Goal: Find specific page/section: Find specific page/section

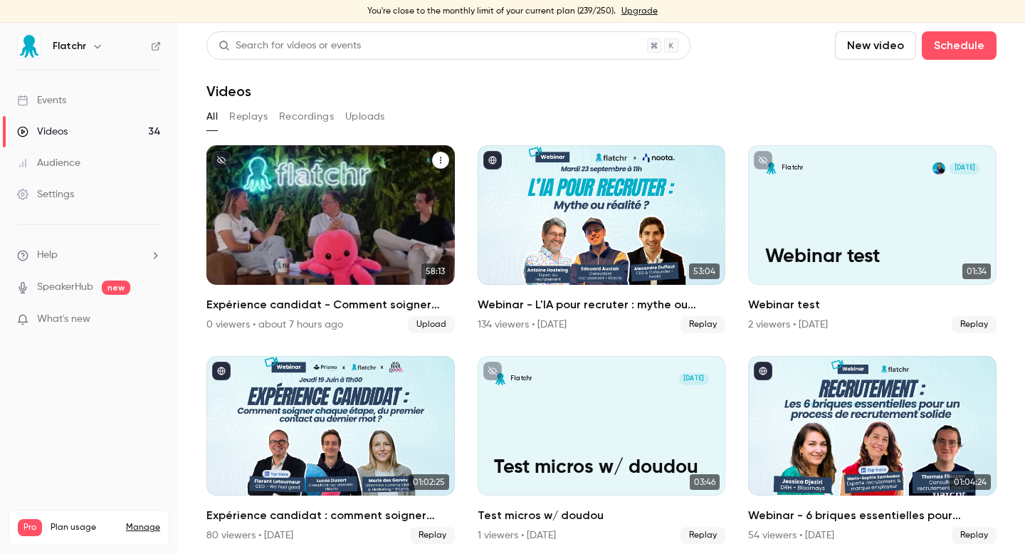
scroll to position [62, 0]
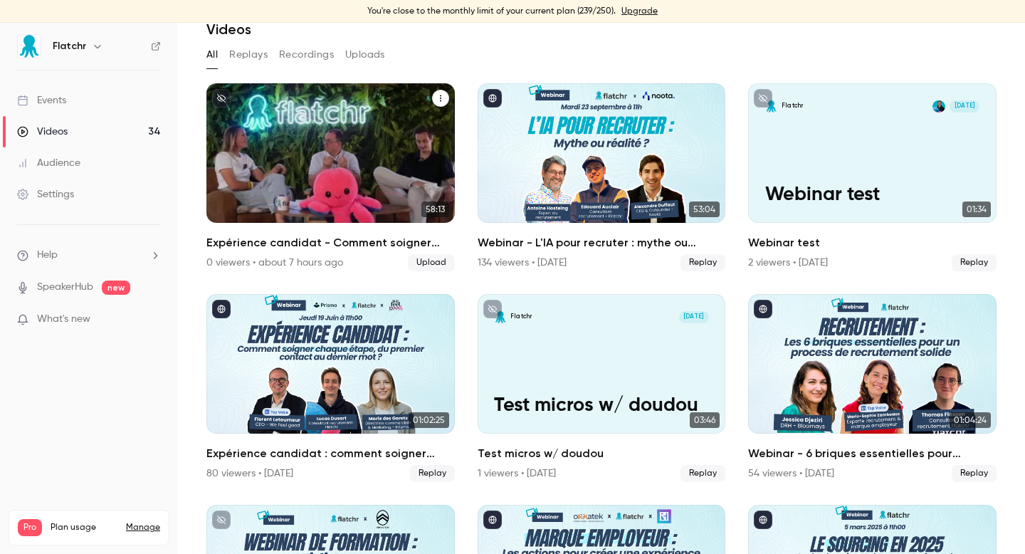
click at [375, 223] on link "58:13 Expérience candidat - Comment soigner chaque étape, du premier contact …" at bounding box center [331, 177] width 249 height 188
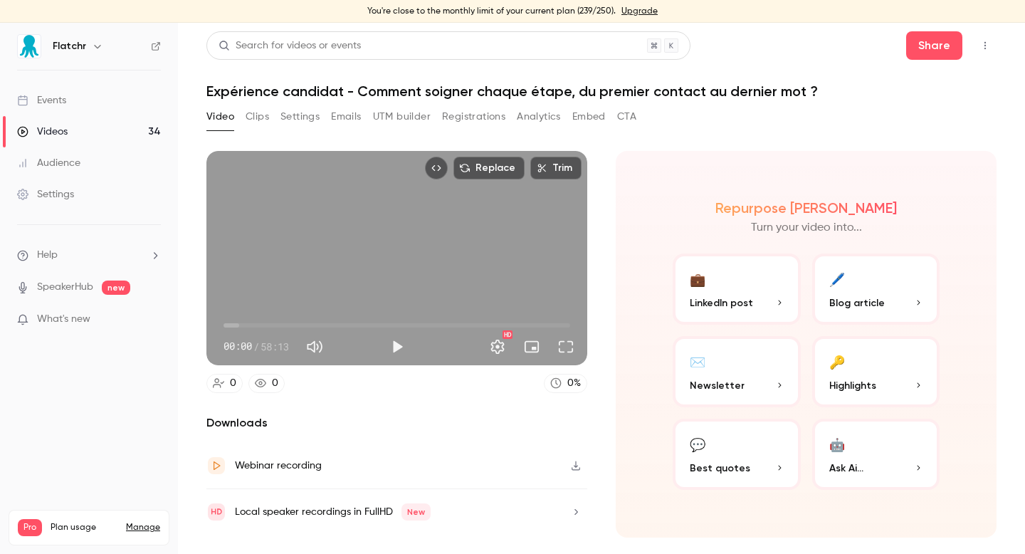
click at [465, 125] on button "Registrations" at bounding box center [473, 116] width 63 height 23
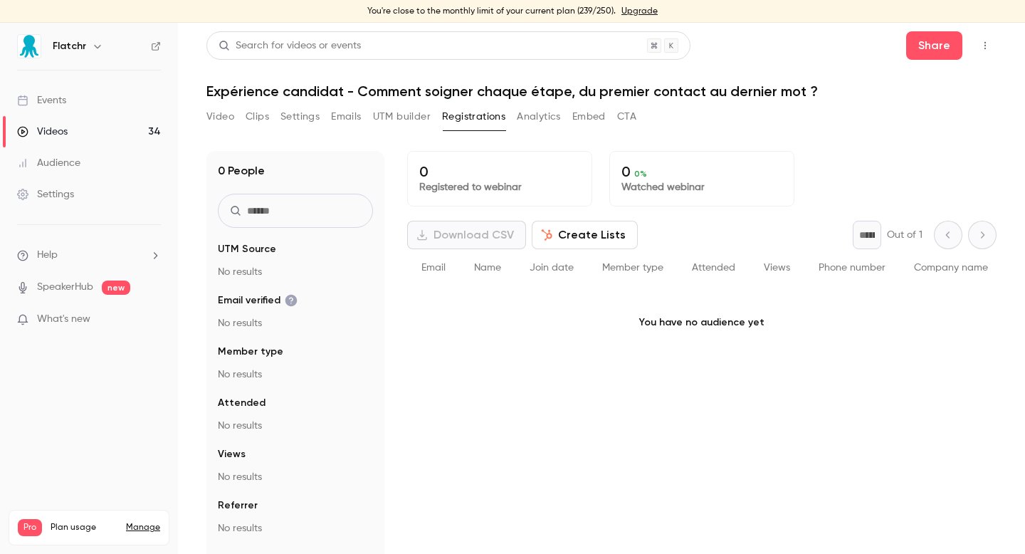
click at [99, 98] on link "Events" at bounding box center [89, 100] width 178 height 31
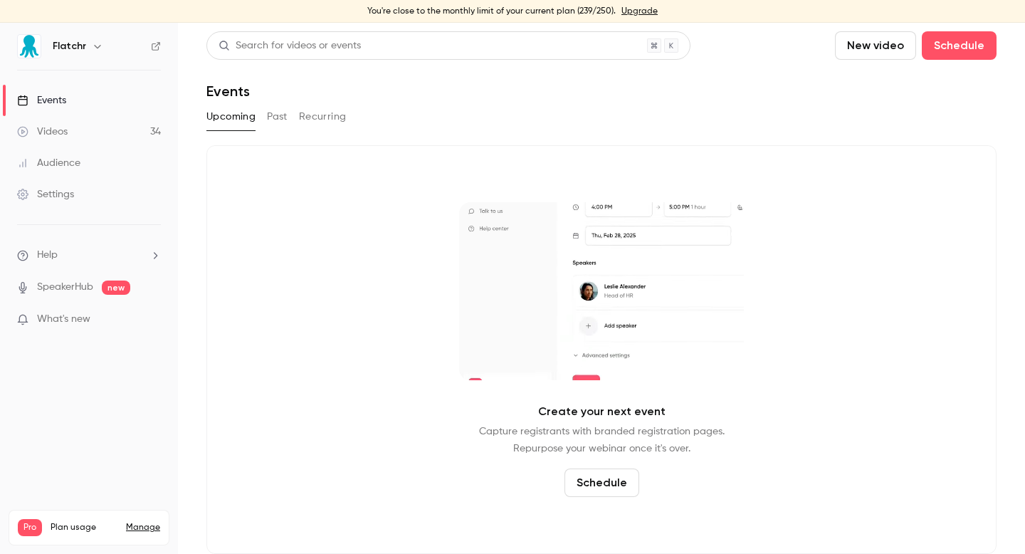
click at [129, 133] on link "Videos 34" at bounding box center [89, 131] width 178 height 31
